Goal: Task Accomplishment & Management: Use online tool/utility

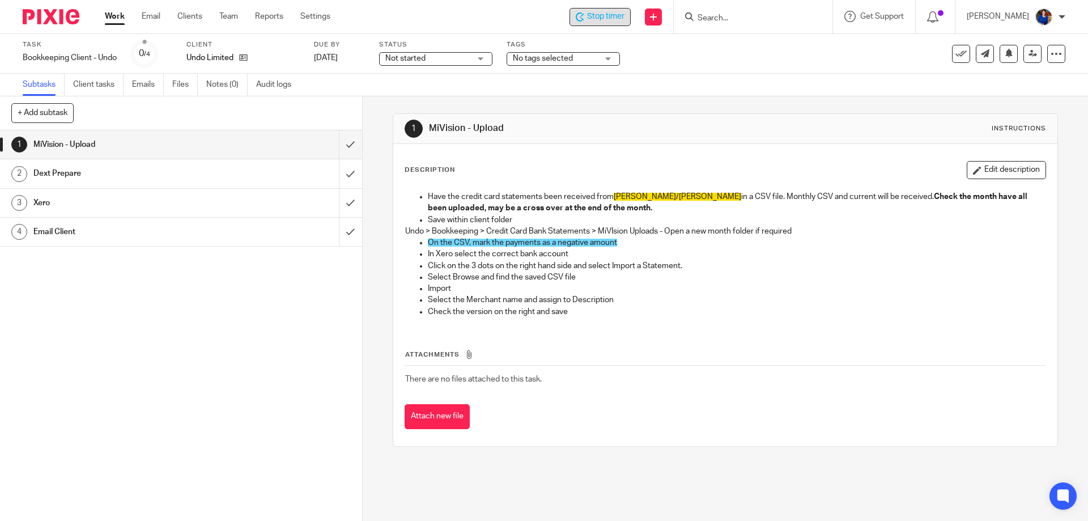
click at [618, 22] on span "Stop timer" at bounding box center [605, 17] width 37 height 12
click at [955, 50] on icon at bounding box center [960, 53] width 11 height 11
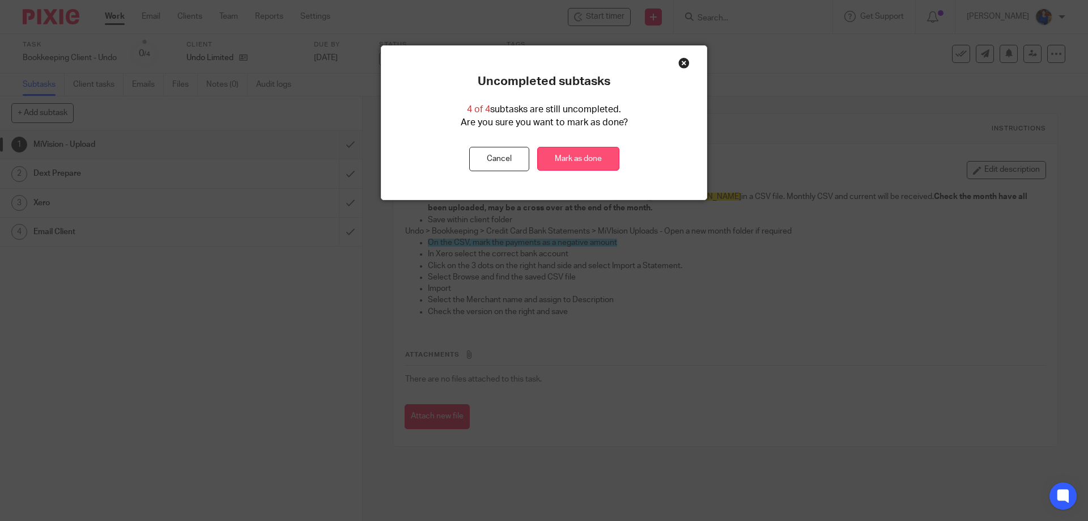
click at [567, 158] on link "Mark as done" at bounding box center [578, 159] width 82 height 24
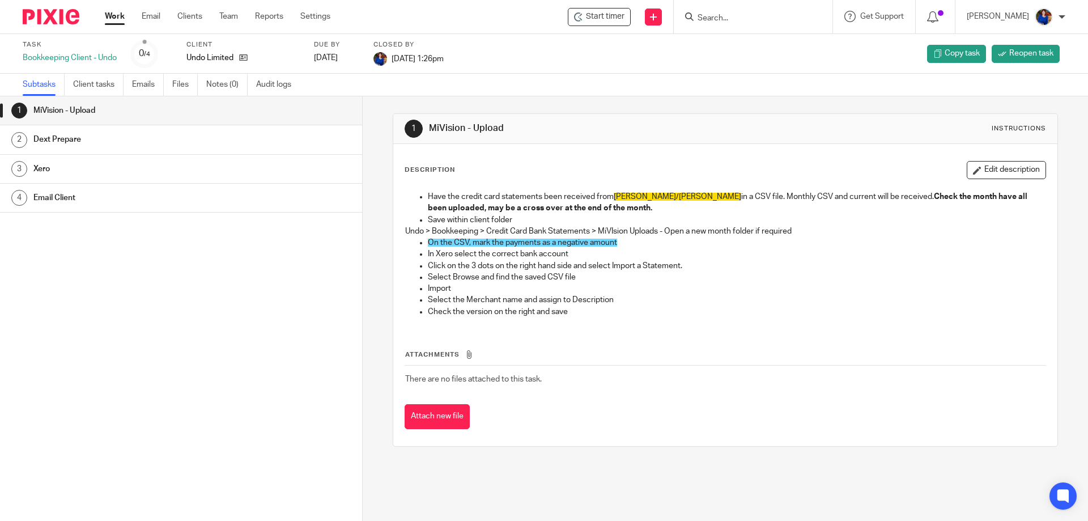
click at [120, 16] on link "Work" at bounding box center [115, 16] width 20 height 11
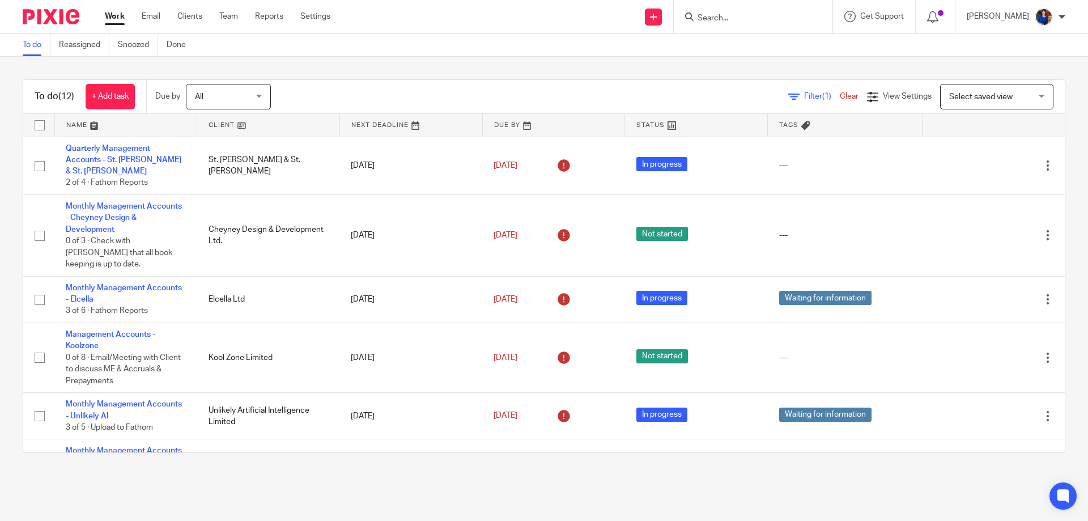
click at [729, 17] on input "Search" at bounding box center [747, 19] width 102 height 10
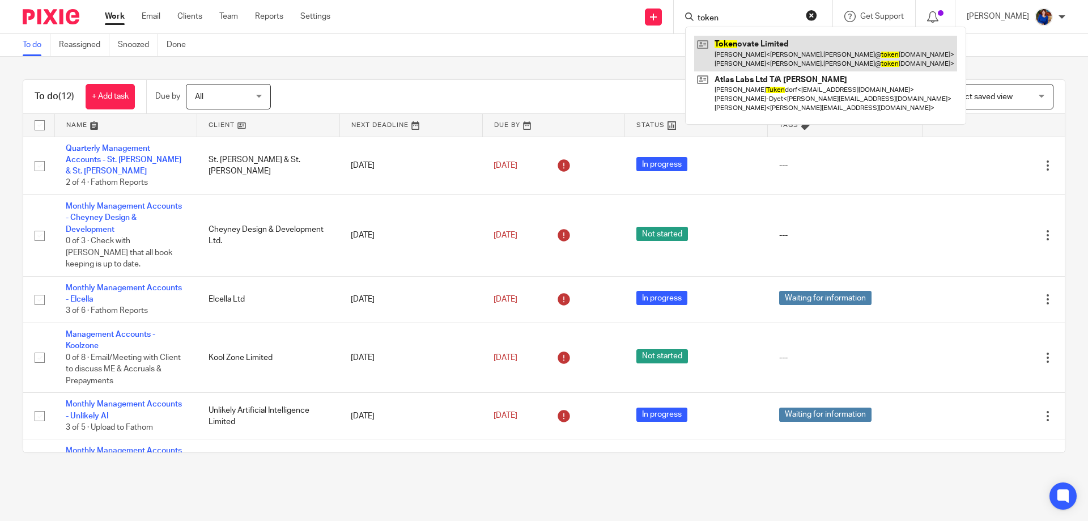
type input "token"
click at [749, 47] on link at bounding box center [825, 53] width 263 height 35
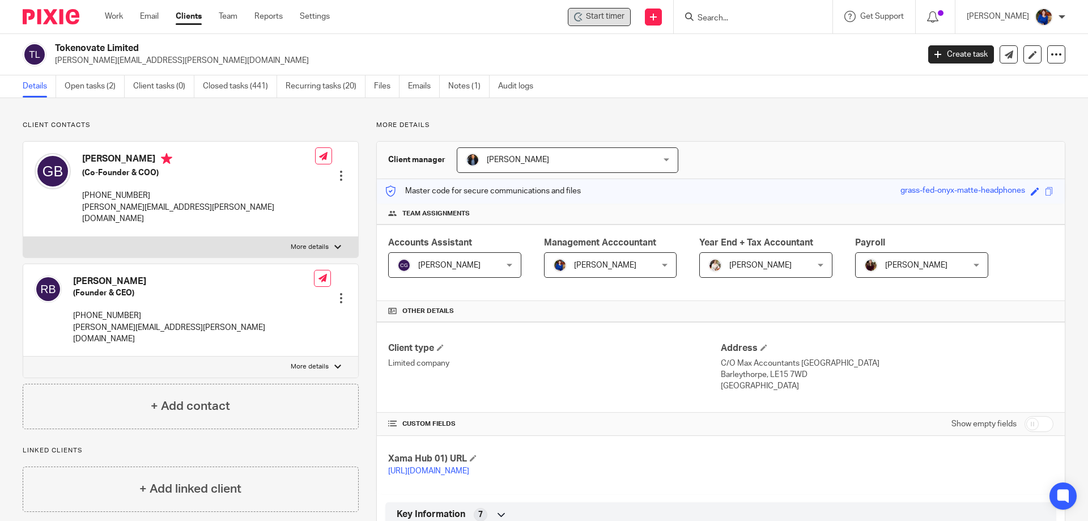
click at [608, 19] on span "Start timer" at bounding box center [605, 17] width 39 height 12
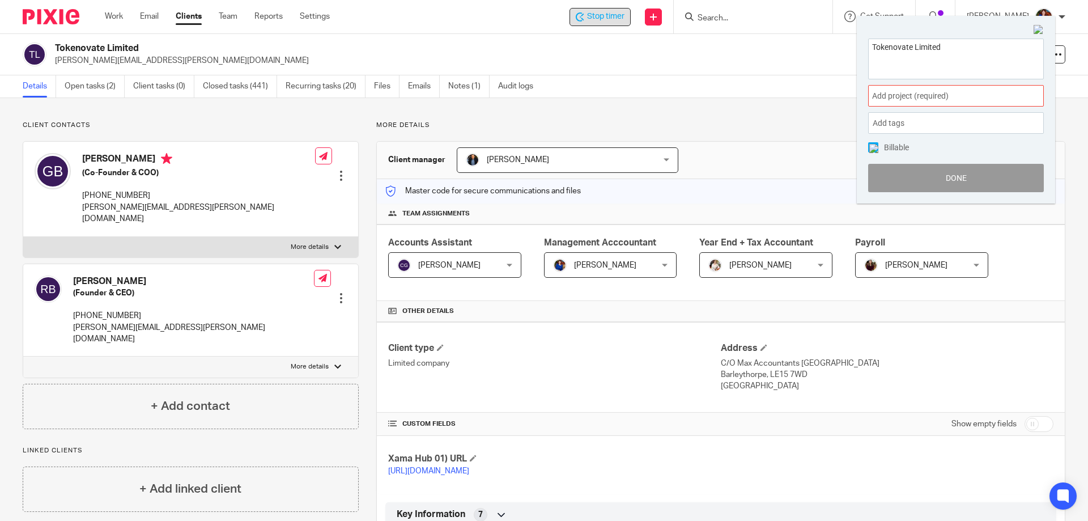
click at [924, 95] on span "Add project (required) :" at bounding box center [943, 96] width 143 height 12
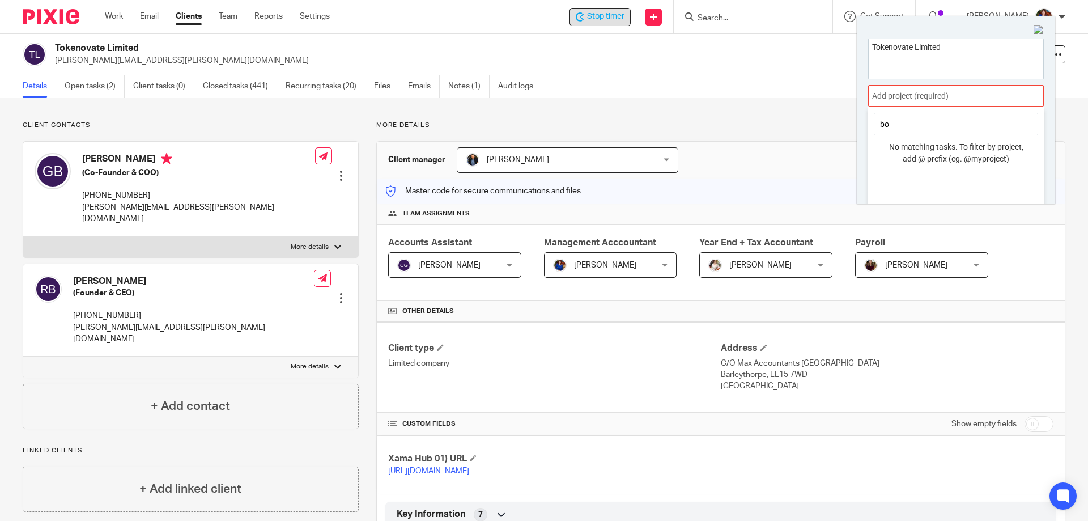
type input "b"
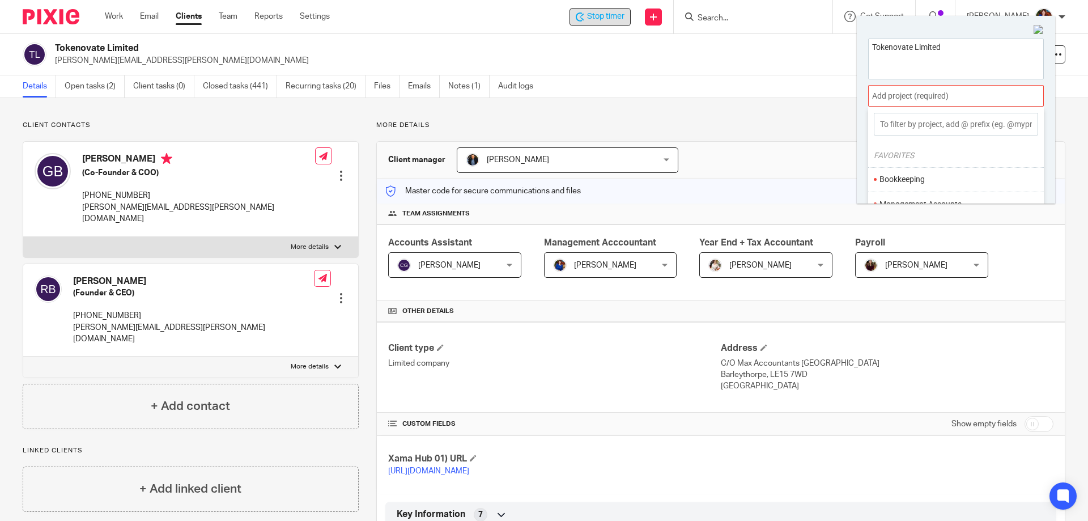
click at [894, 96] on div at bounding box center [956, 96] width 176 height 22
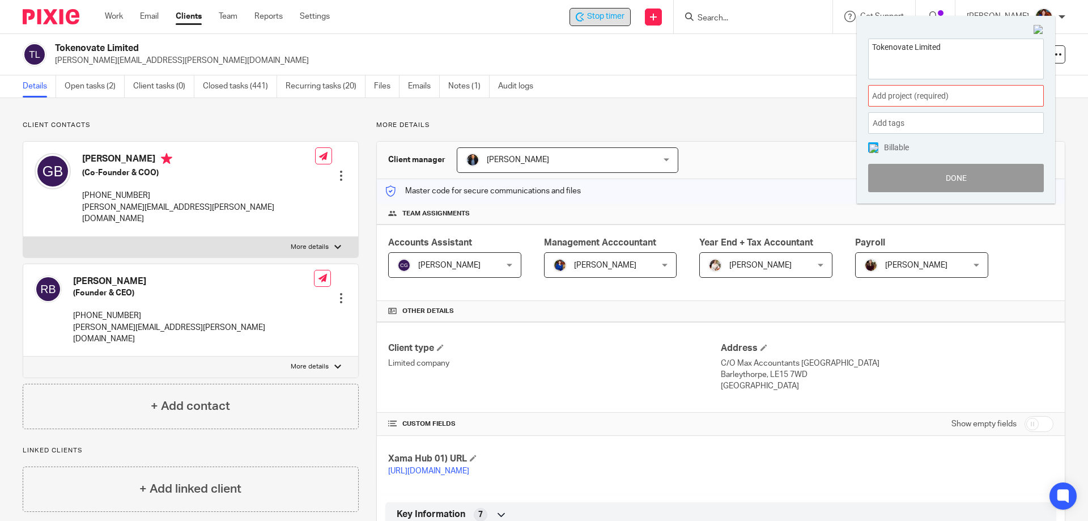
click at [895, 94] on span "Add project (required) :" at bounding box center [943, 96] width 143 height 12
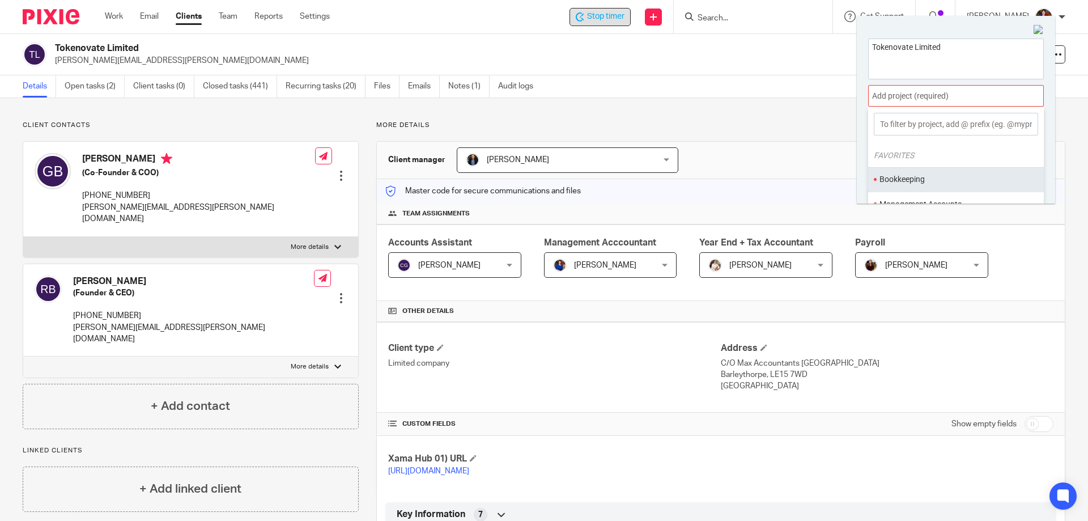
click at [903, 183] on li "Bookkeeping" at bounding box center [954, 179] width 148 height 12
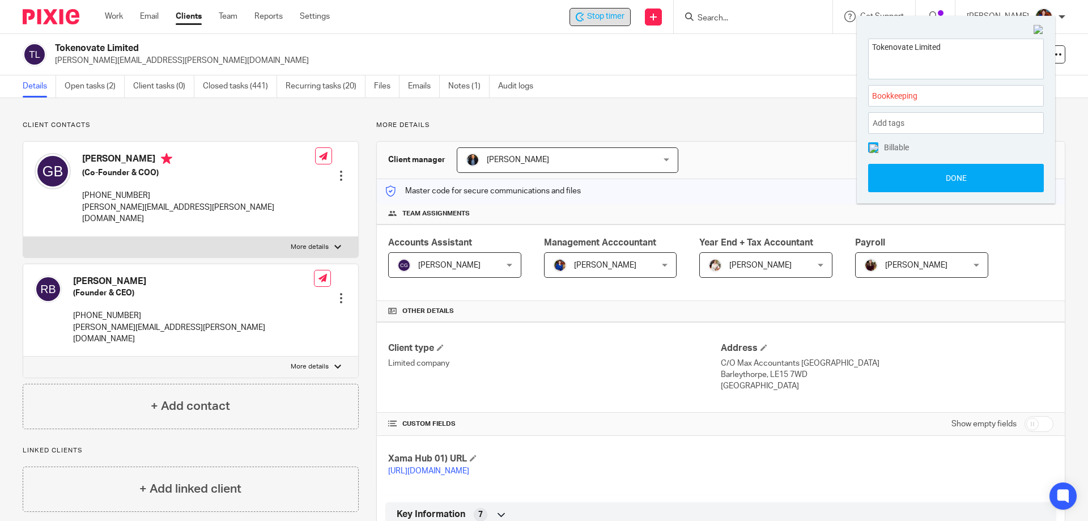
click at [873, 145] on img at bounding box center [873, 148] width 9 height 9
click at [888, 175] on button "Done" at bounding box center [956, 178] width 176 height 28
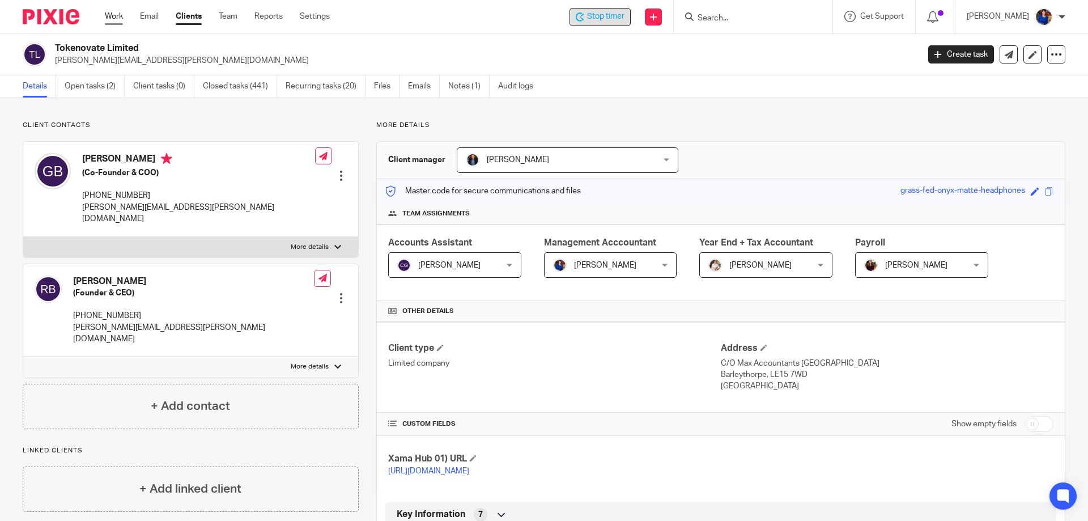
click at [117, 14] on link "Work" at bounding box center [114, 16] width 18 height 11
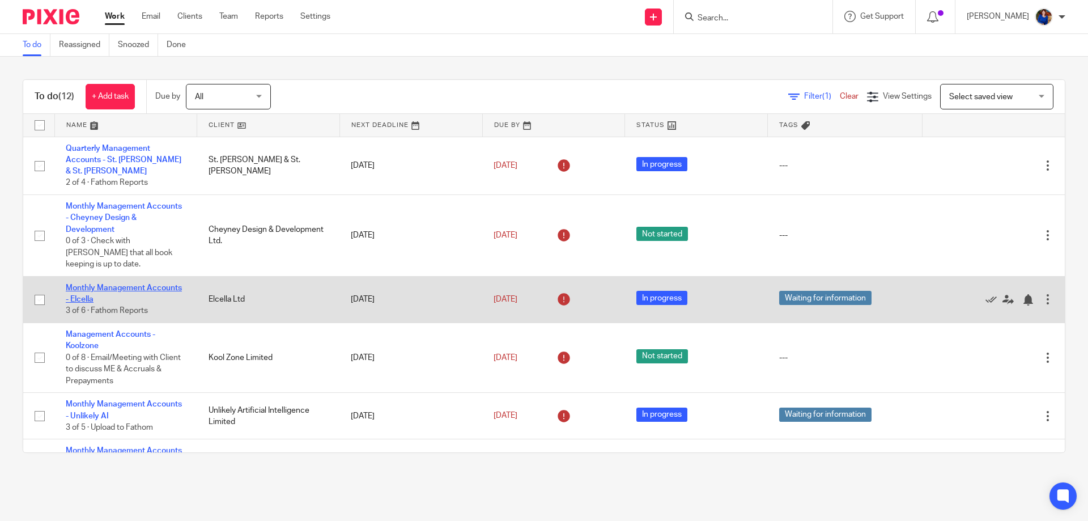
click at [137, 284] on link "Monthly Management Accounts - Elcella" at bounding box center [124, 293] width 116 height 19
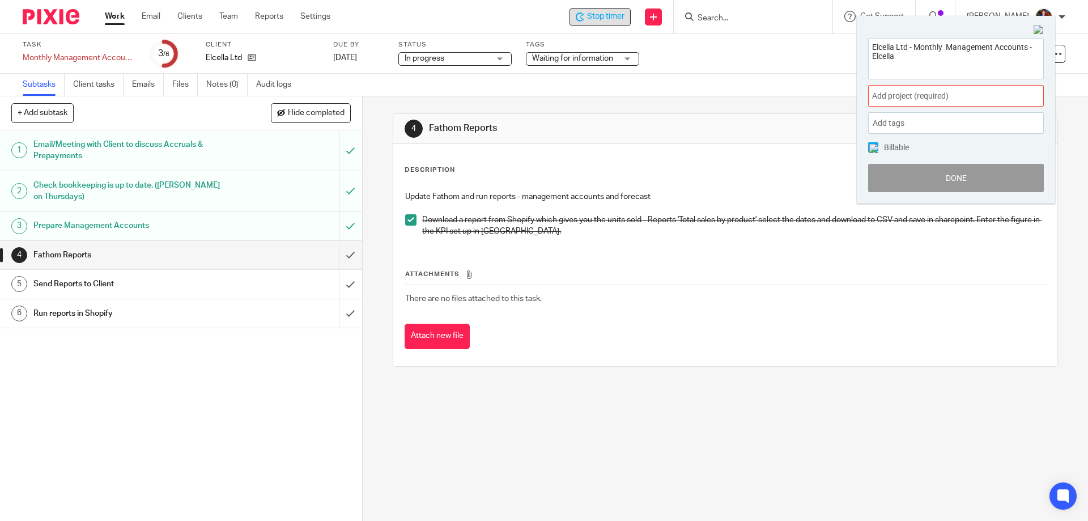
click at [911, 97] on span "Add project (required) :" at bounding box center [943, 96] width 143 height 12
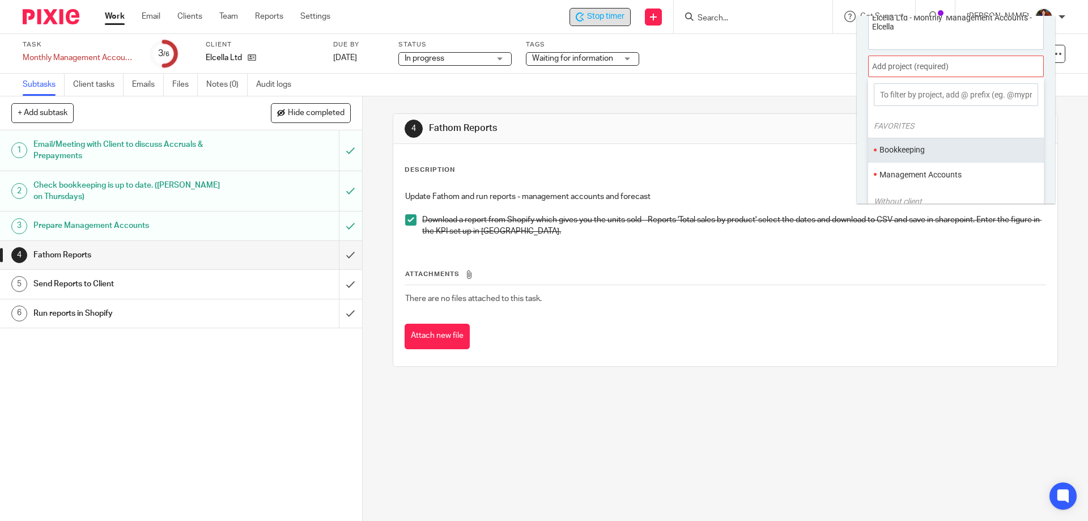
scroll to position [56, 0]
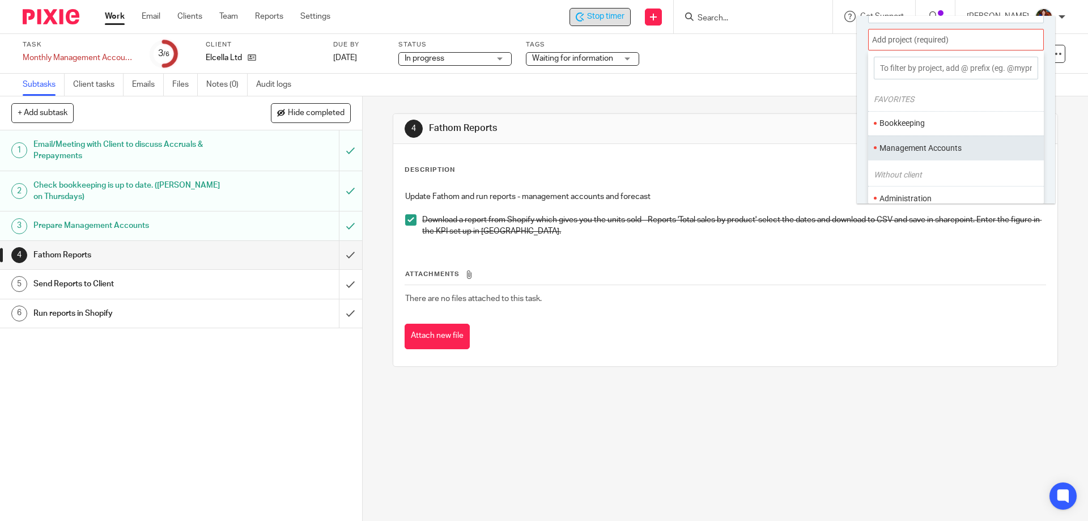
click at [910, 150] on li "Management Accounts" at bounding box center [954, 148] width 148 height 12
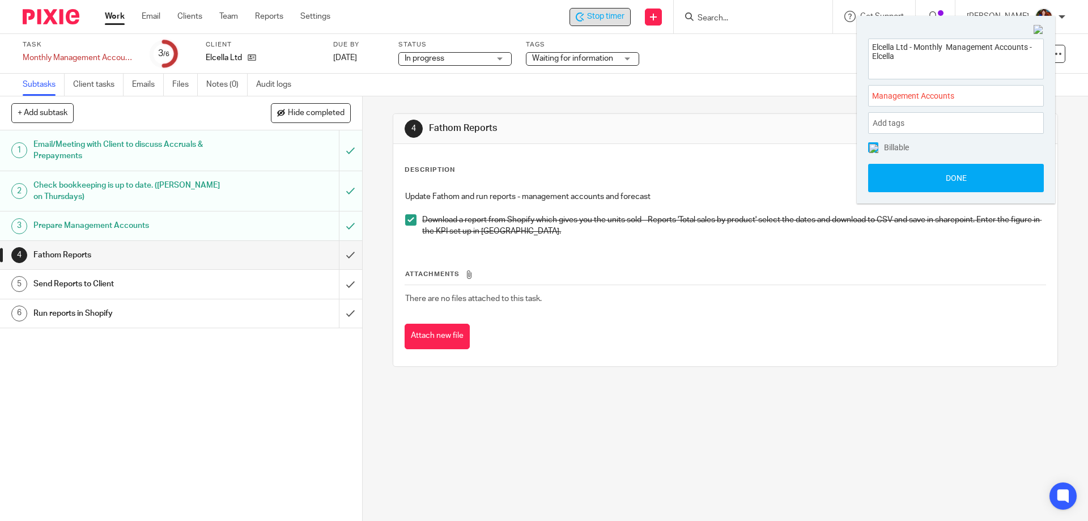
scroll to position [0, 0]
drag, startPoint x: 872, startPoint y: 147, endPoint x: 874, endPoint y: 154, distance: 7.7
click at [870, 146] on img at bounding box center [873, 148] width 9 height 9
click at [887, 177] on button "Done" at bounding box center [956, 178] width 176 height 28
